Goal: Communication & Community: Answer question/provide support

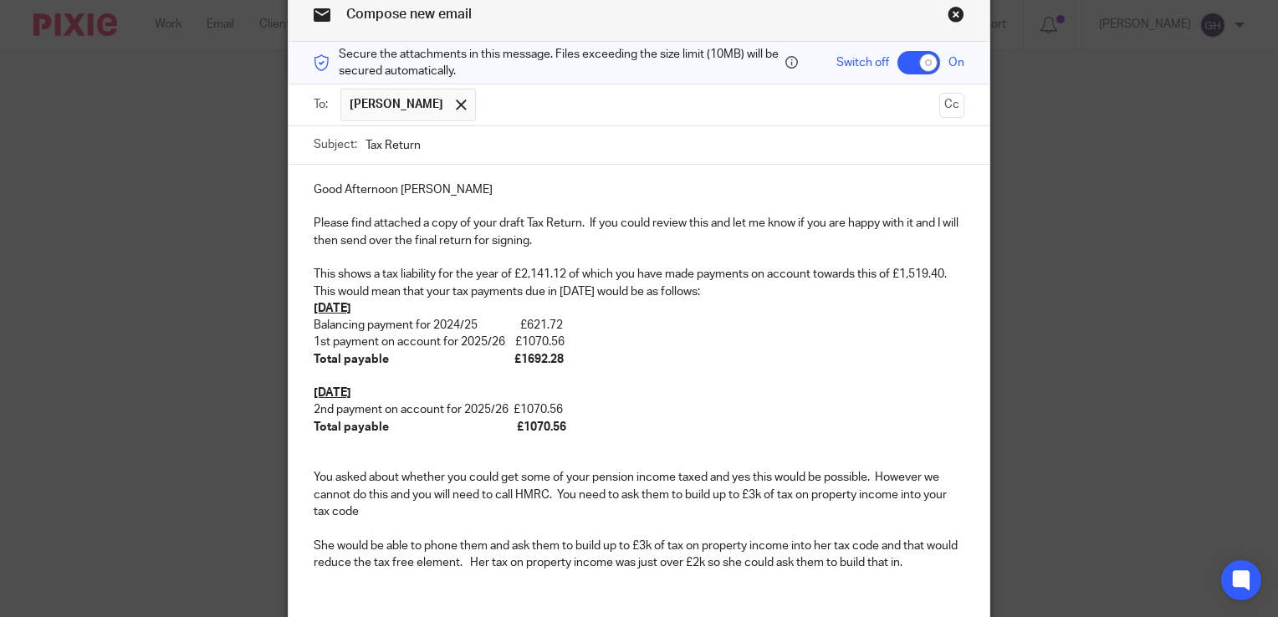
scroll to position [90, 0]
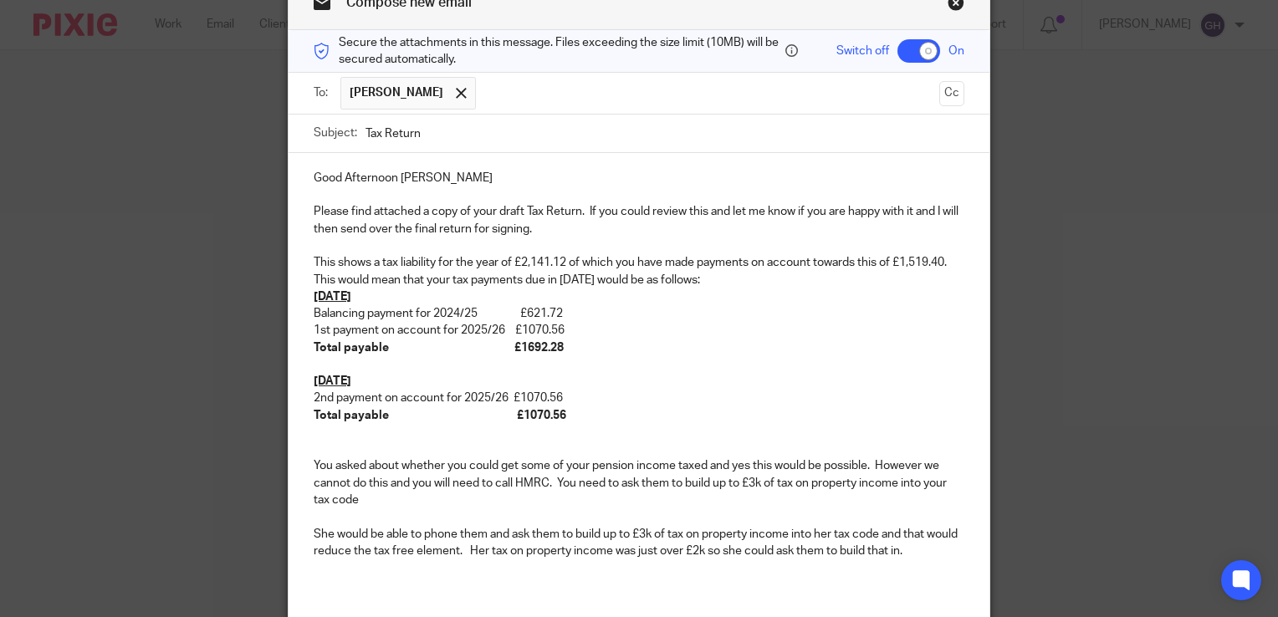
click at [368, 493] on p "You asked about whether you could get some of your pension income taxed and yes…" at bounding box center [639, 482] width 651 height 51
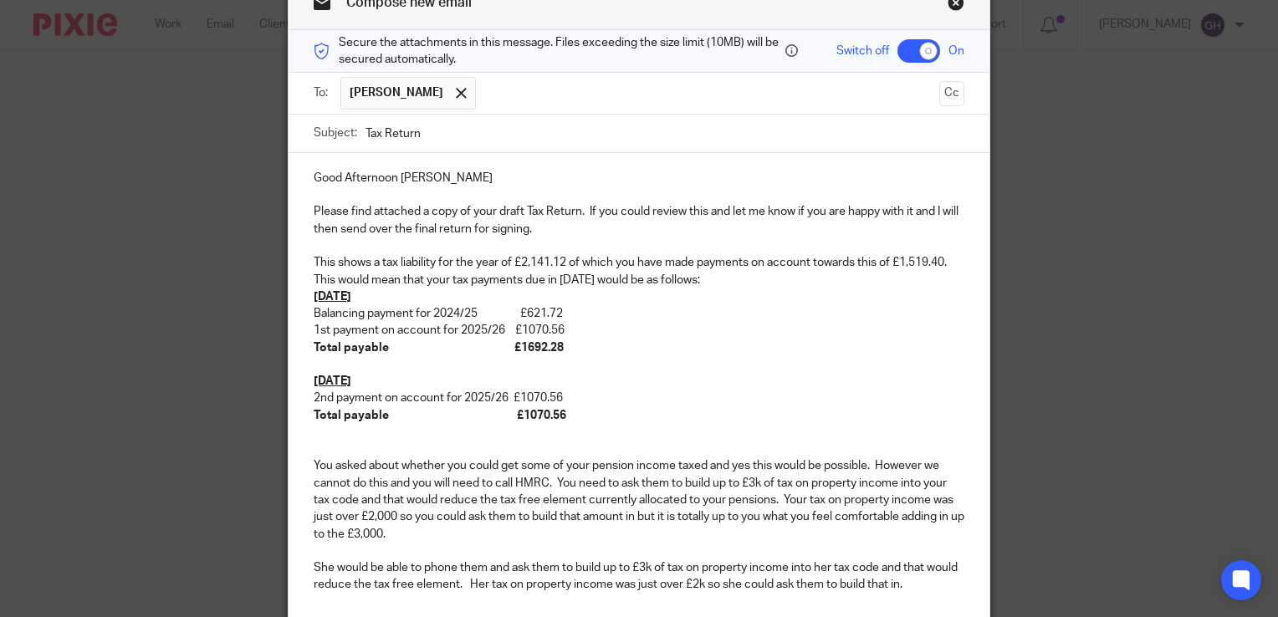
click at [759, 478] on p "You asked about whether you could get some of your pension income taxed and yes…" at bounding box center [639, 499] width 651 height 84
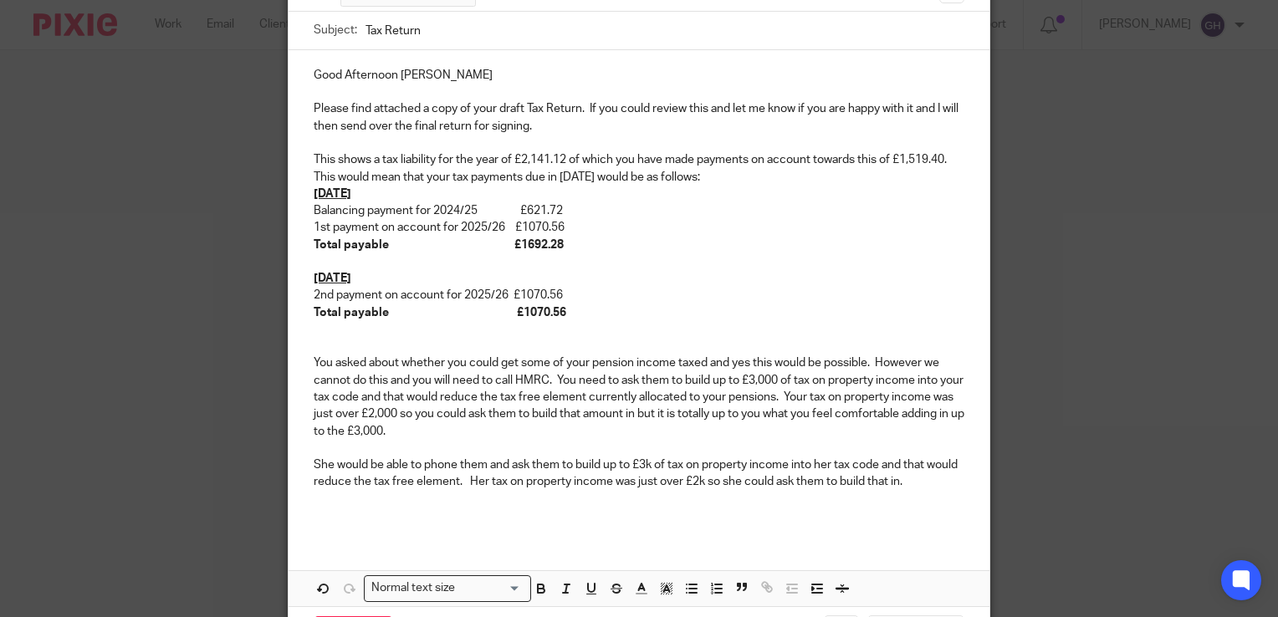
scroll to position [198, 0]
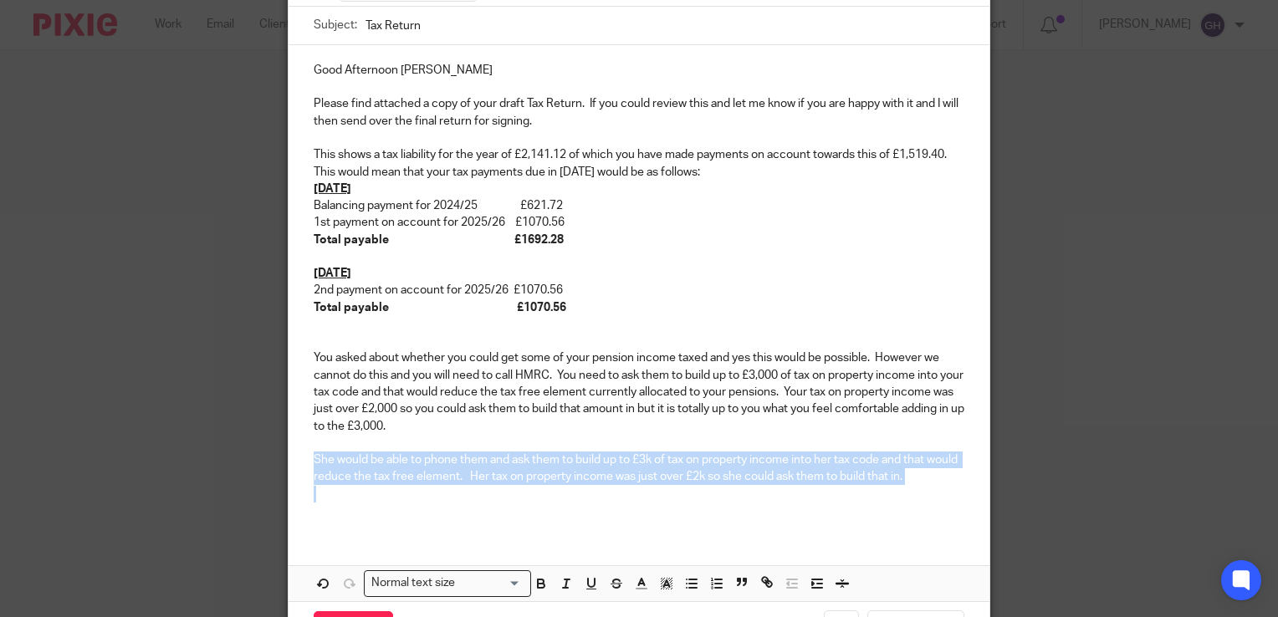
drag, startPoint x: 304, startPoint y: 457, endPoint x: 937, endPoint y: 485, distance: 633.7
click at [937, 485] on div "Good Afternoon [PERSON_NAME] Please find attached a copy of your draft Tax Retu…" at bounding box center [639, 288] width 701 height 487
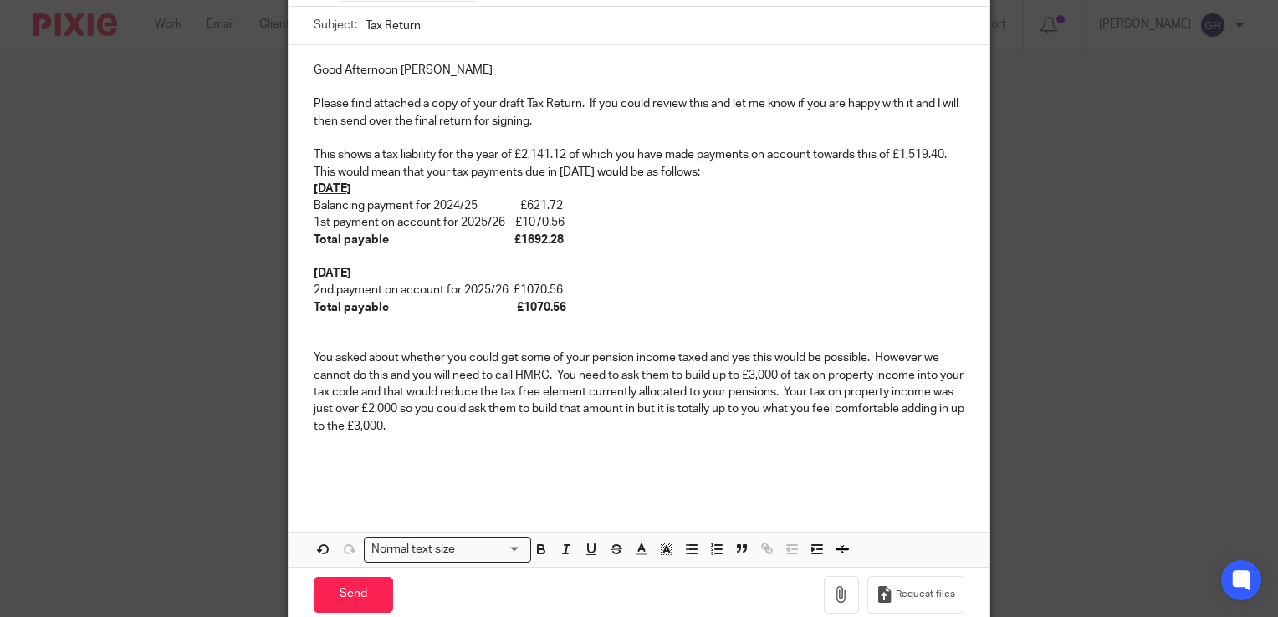
click at [703, 175] on p "This shows a tax liability for the year of £2,141.12 of which you have made pay…" at bounding box center [639, 163] width 651 height 34
click at [524, 435] on p at bounding box center [639, 443] width 651 height 17
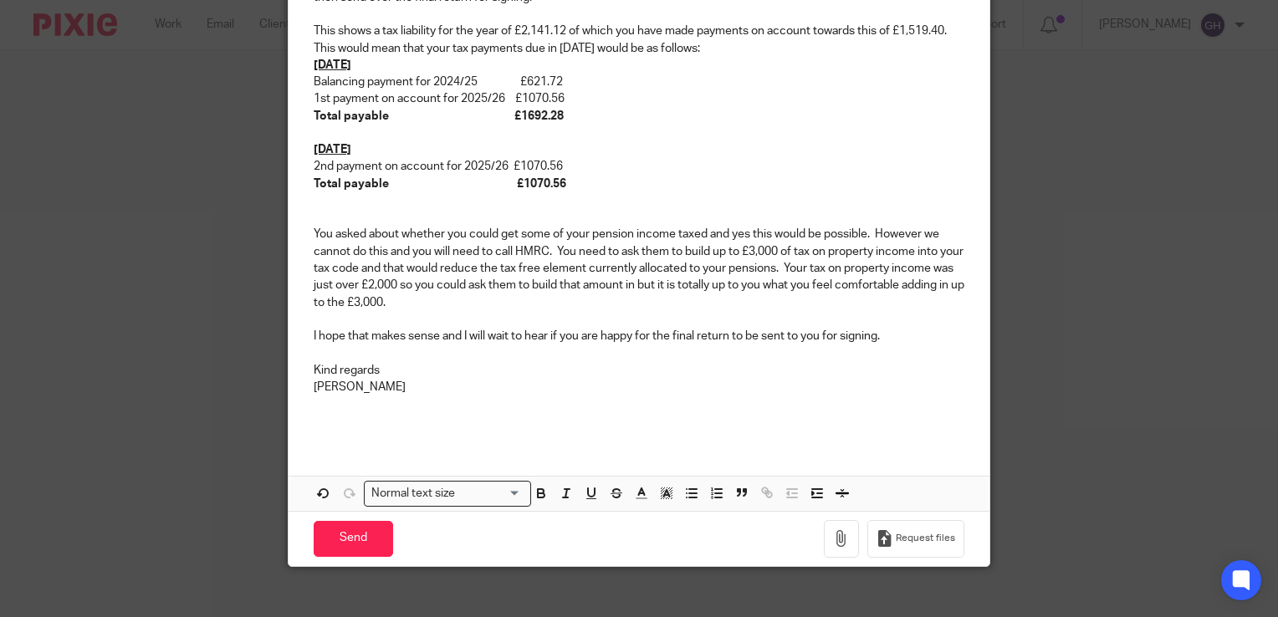
scroll to position [335, 0]
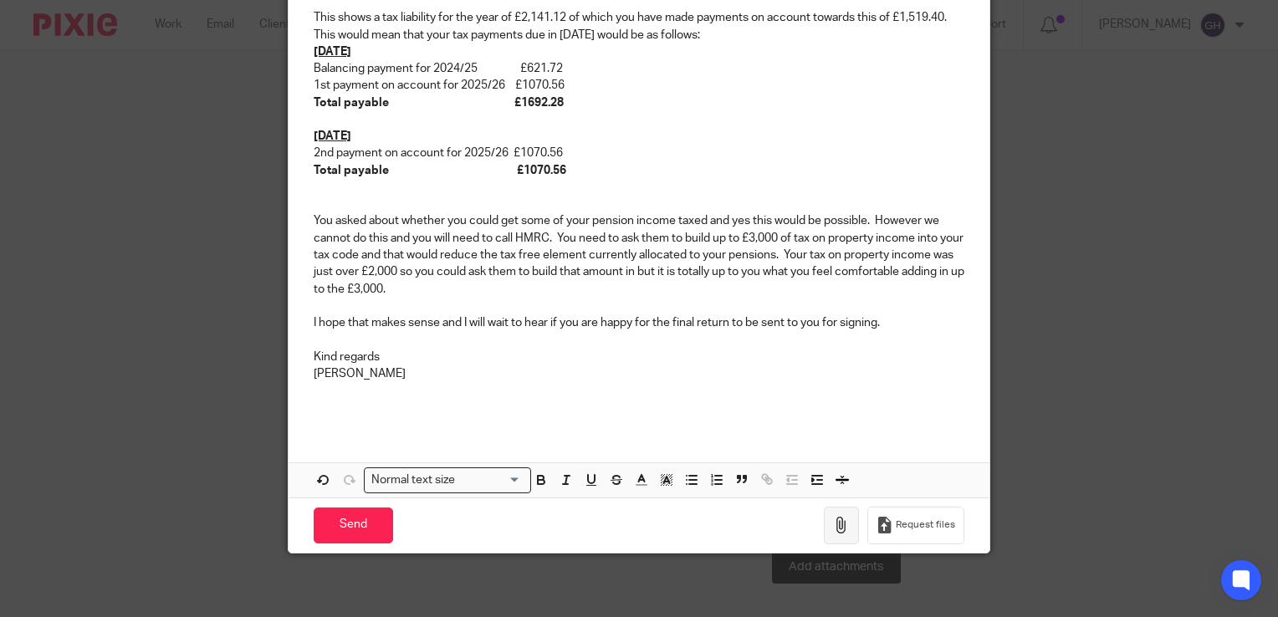
click at [835, 512] on button "button" at bounding box center [841, 526] width 35 height 38
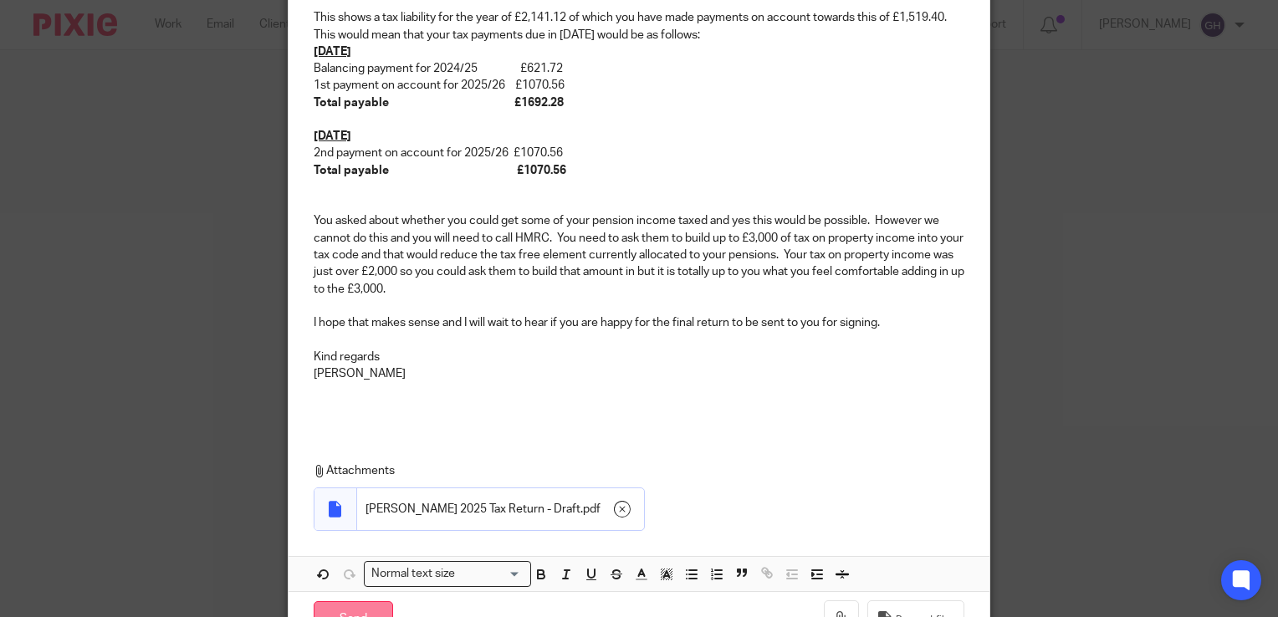
click at [370, 607] on input "Send" at bounding box center [353, 619] width 79 height 36
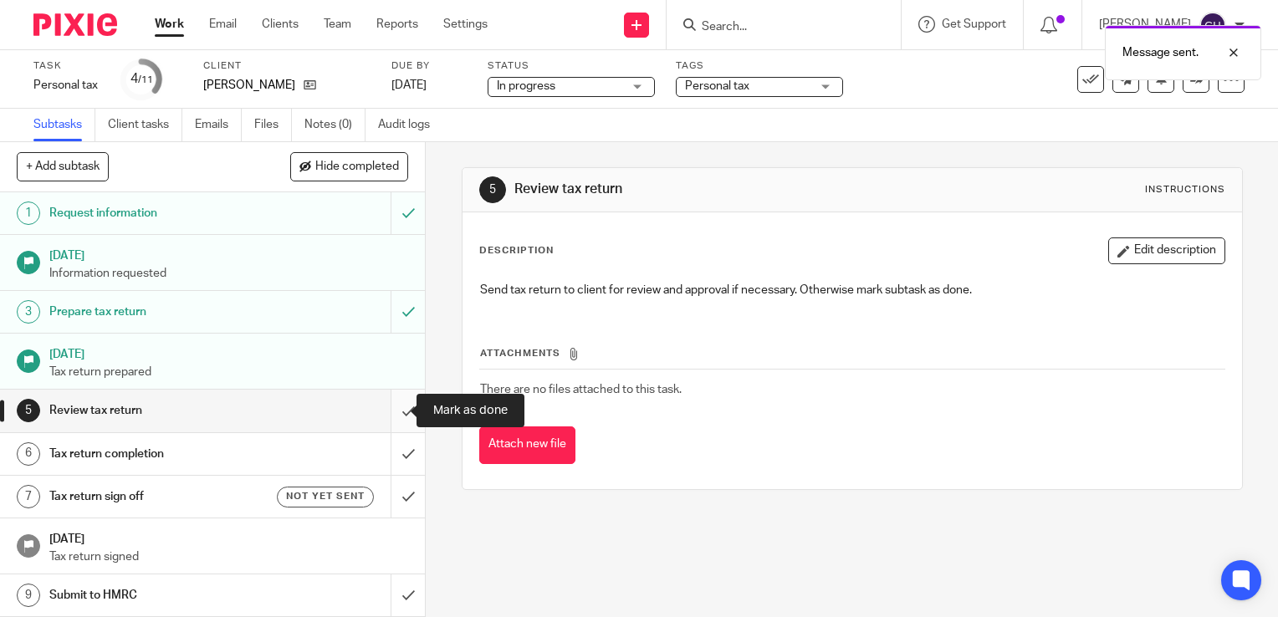
click at [385, 411] on input "submit" at bounding box center [212, 411] width 425 height 42
